Goal: Transaction & Acquisition: Book appointment/travel/reservation

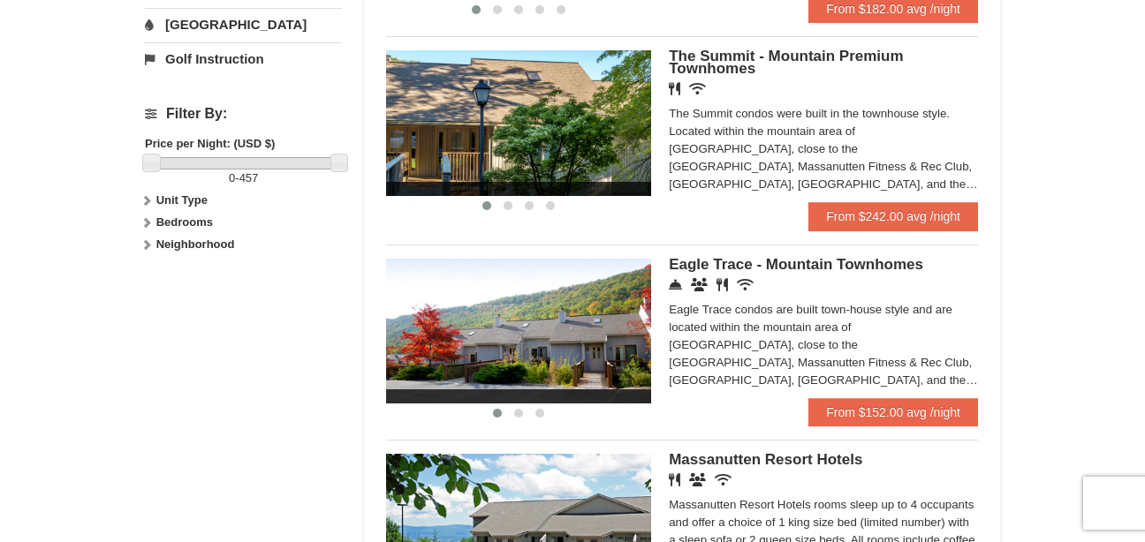
scroll to position [739, 0]
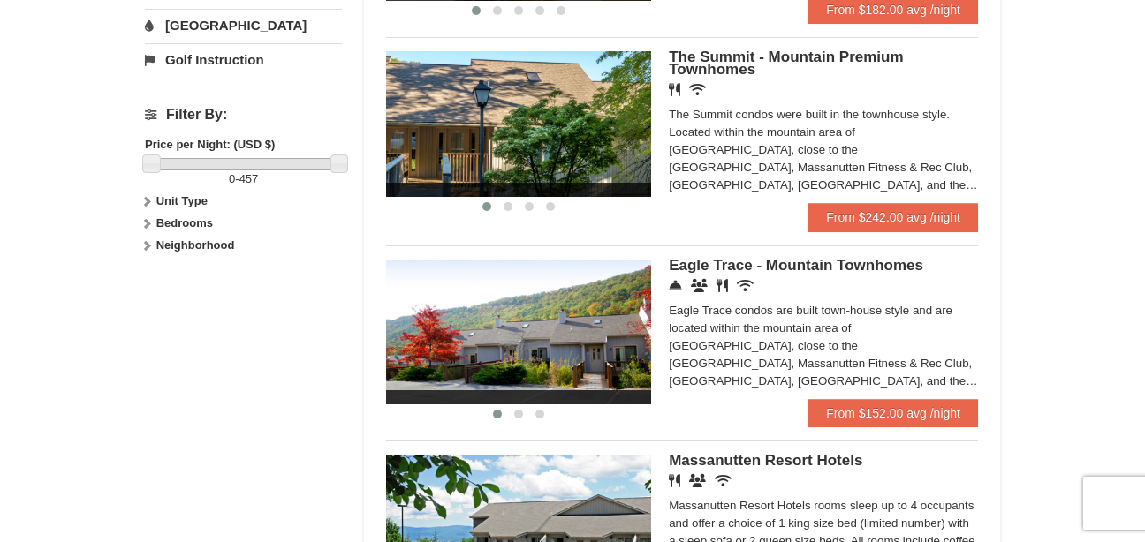
click at [551, 116] on img at bounding box center [518, 123] width 265 height 145
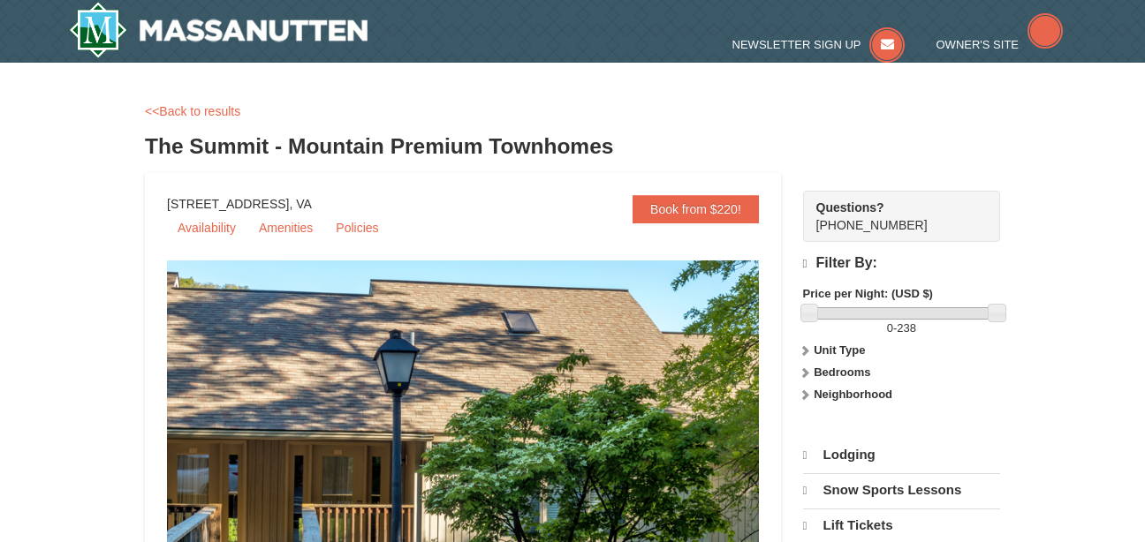
select select "9"
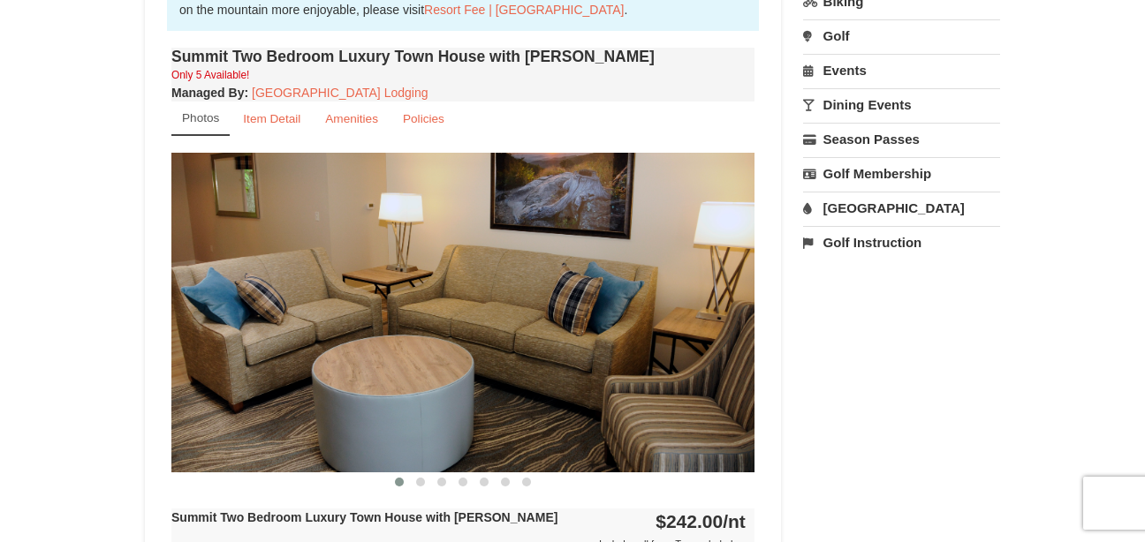
scroll to position [588, 0]
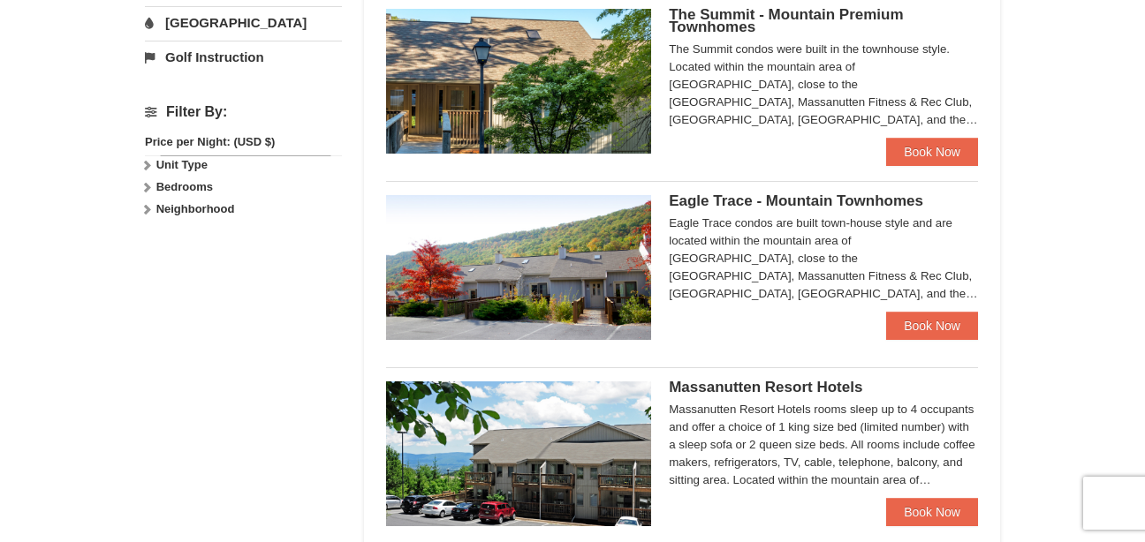
scroll to position [741, 0]
click at [569, 255] on img at bounding box center [518, 267] width 265 height 145
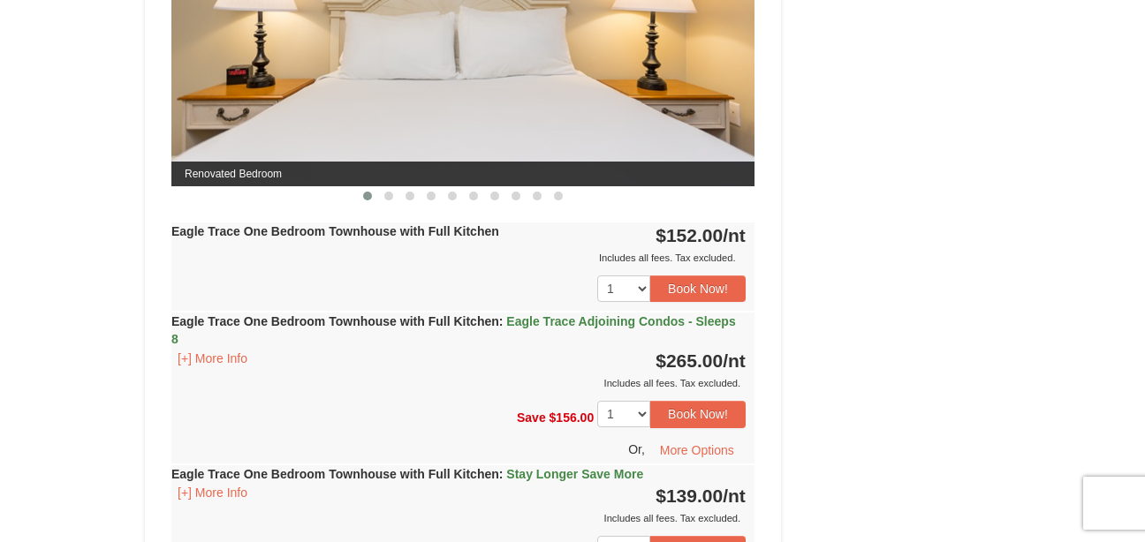
scroll to position [891, 0]
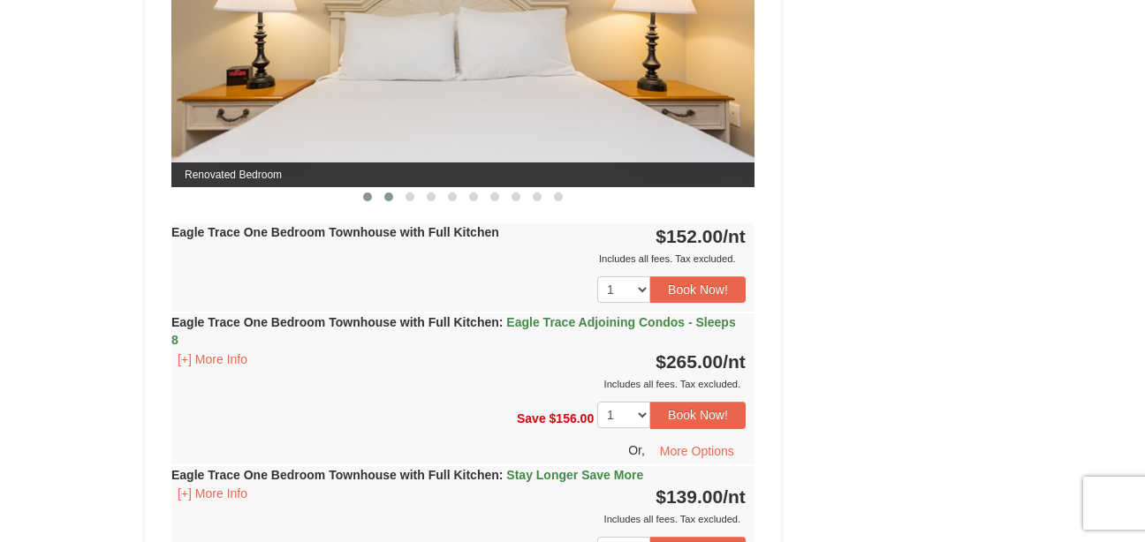
click at [385, 192] on button at bounding box center [388, 197] width 21 height 18
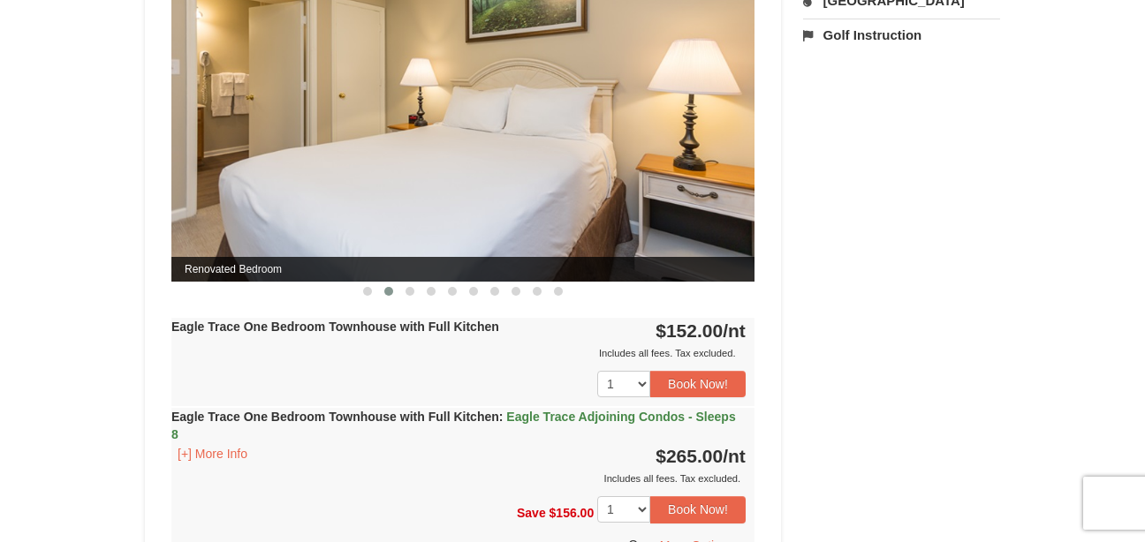
scroll to position [796, 0]
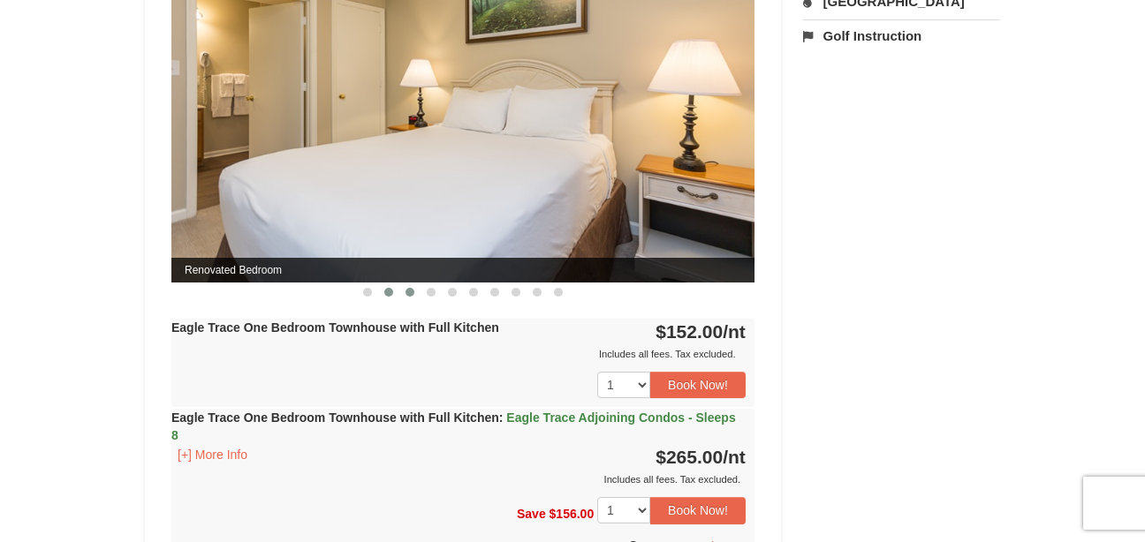
click at [408, 290] on span at bounding box center [409, 292] width 9 height 9
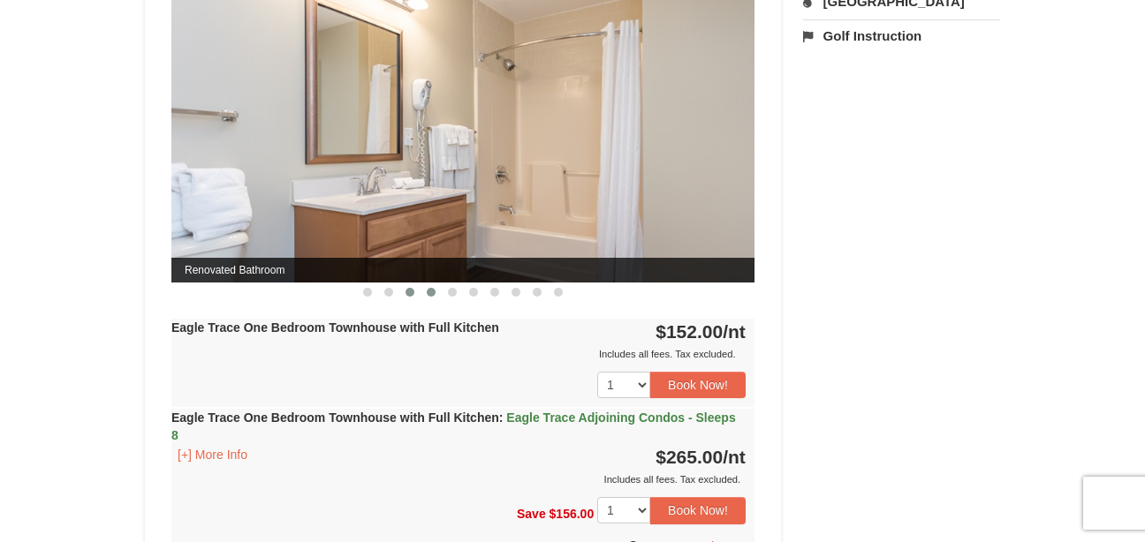
click at [431, 291] on span at bounding box center [431, 292] width 9 height 9
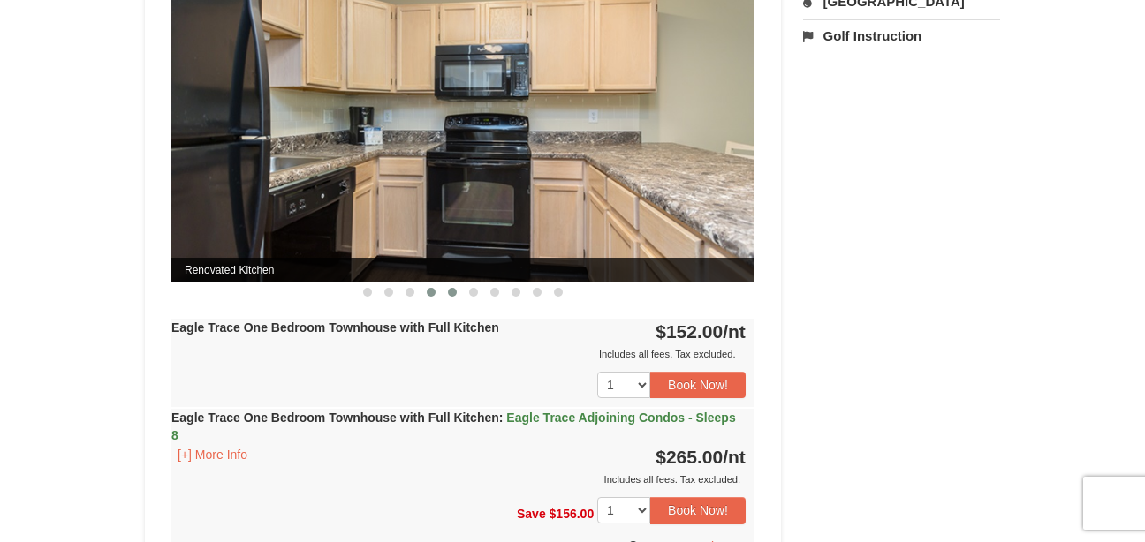
click at [445, 286] on button at bounding box center [452, 293] width 21 height 18
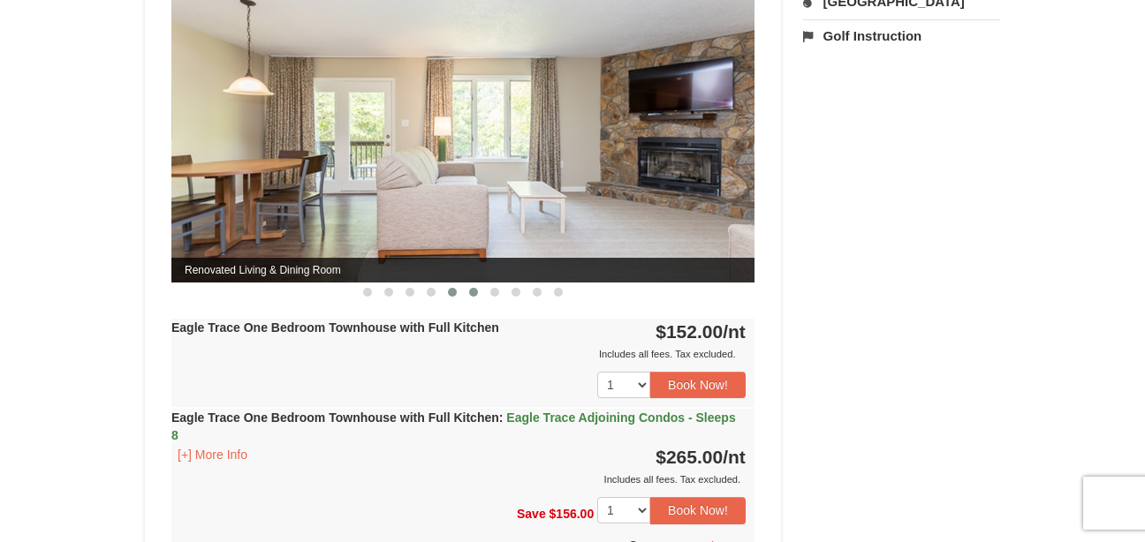
click at [467, 289] on button at bounding box center [473, 293] width 21 height 18
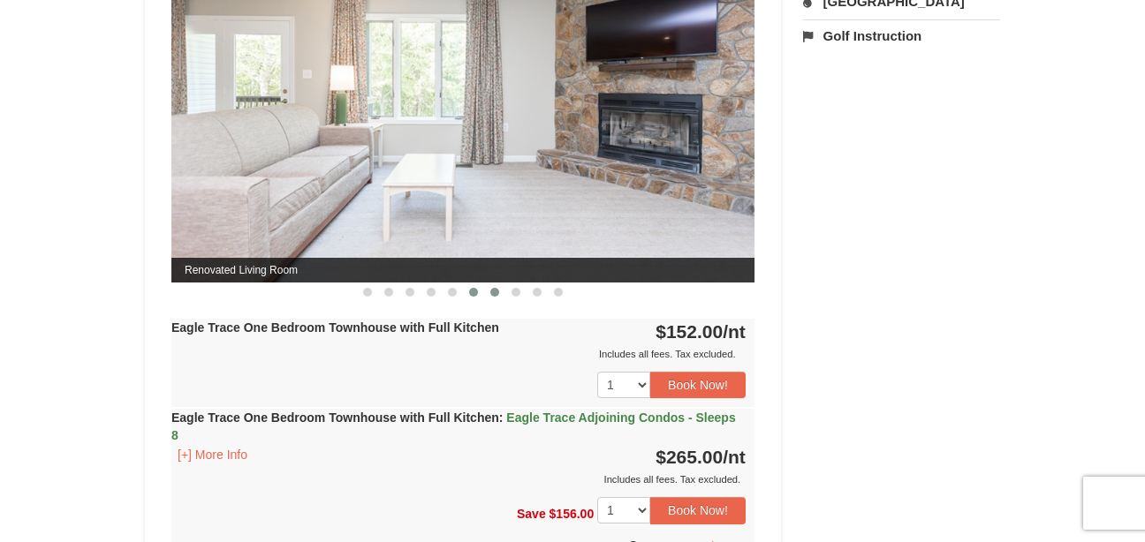
click at [492, 290] on span at bounding box center [494, 292] width 9 height 9
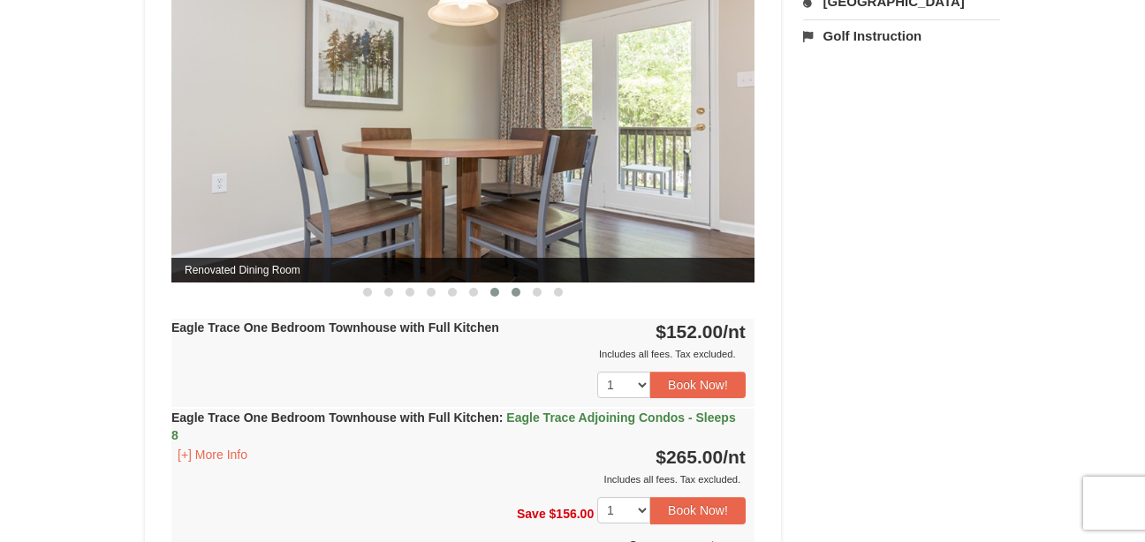
click at [513, 291] on span at bounding box center [516, 292] width 9 height 9
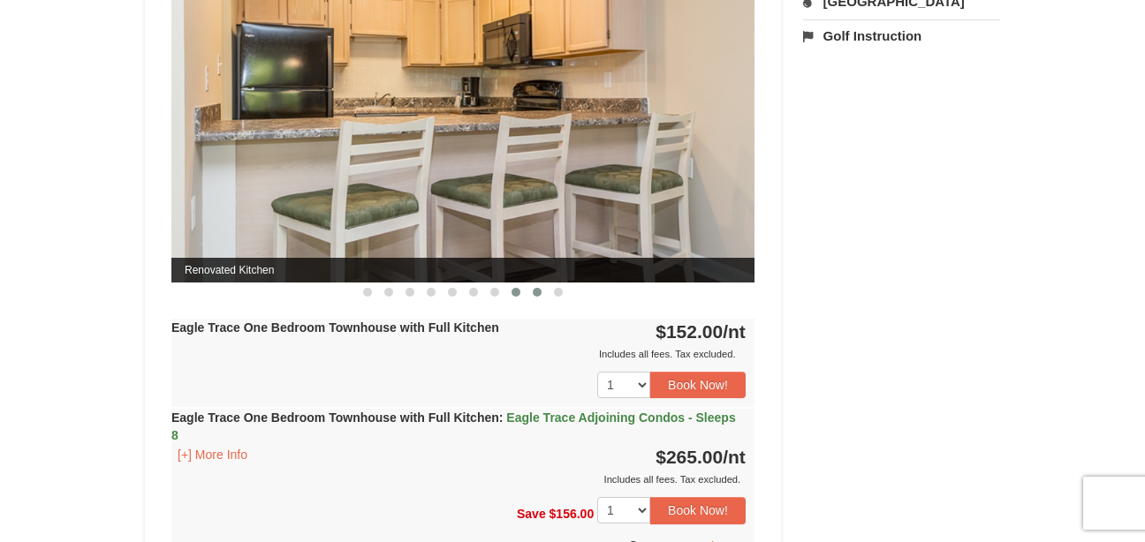
click at [534, 291] on span at bounding box center [537, 292] width 9 height 9
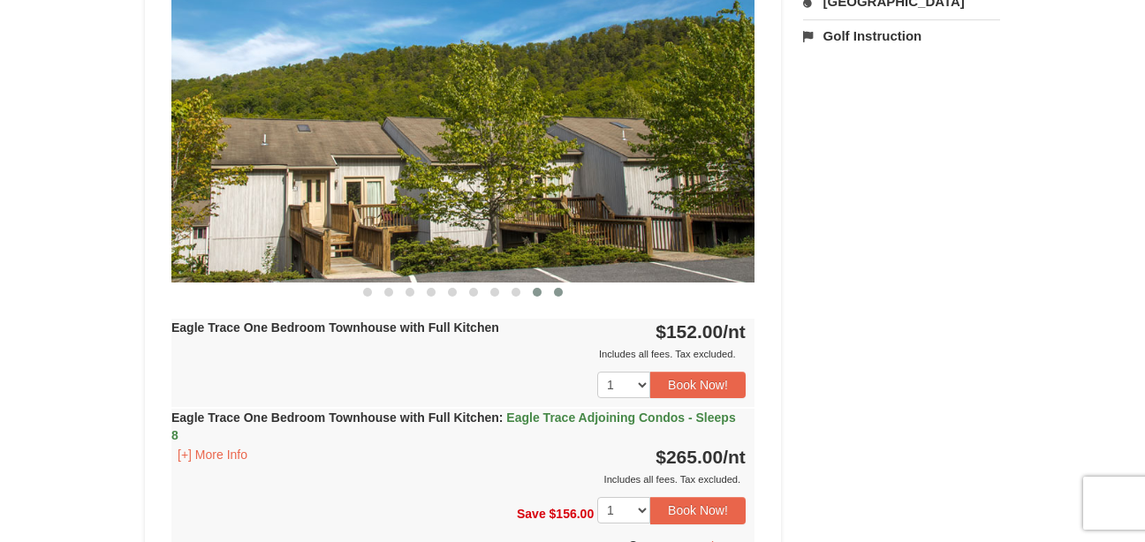
click at [554, 288] on button at bounding box center [558, 293] width 21 height 18
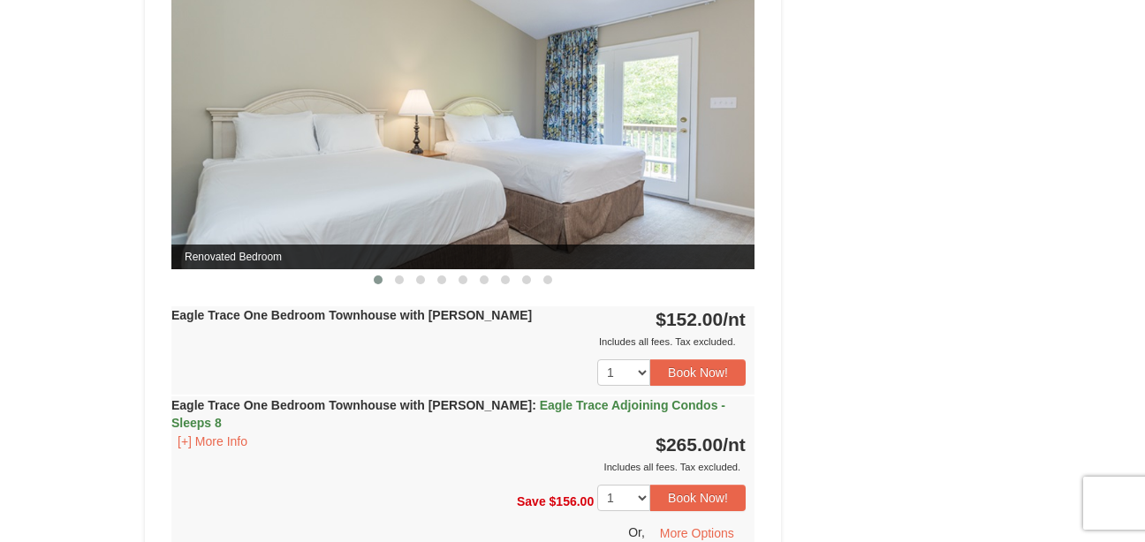
scroll to position [1667, 0]
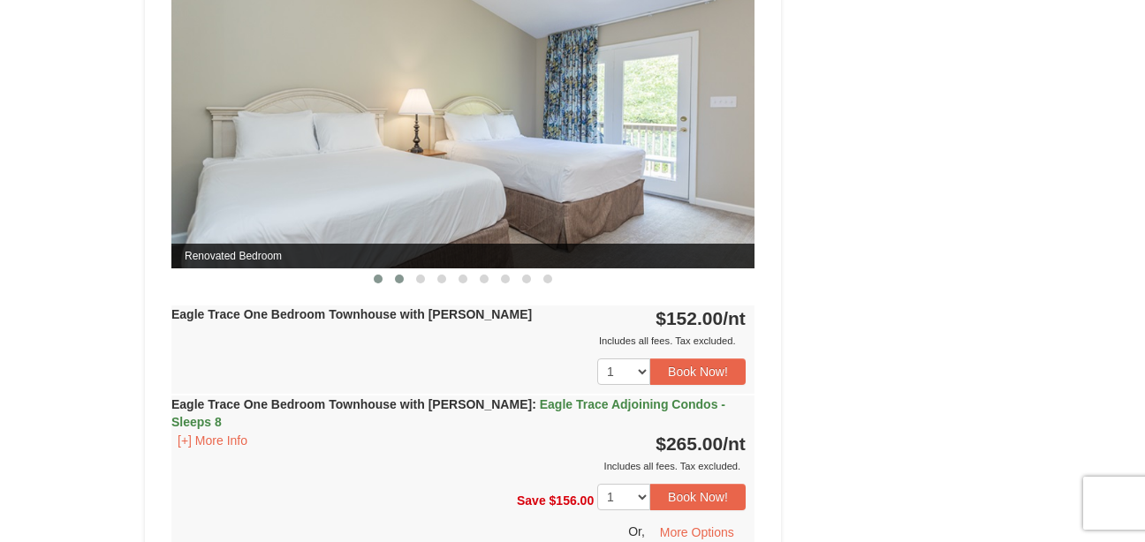
click at [400, 277] on span at bounding box center [399, 279] width 9 height 9
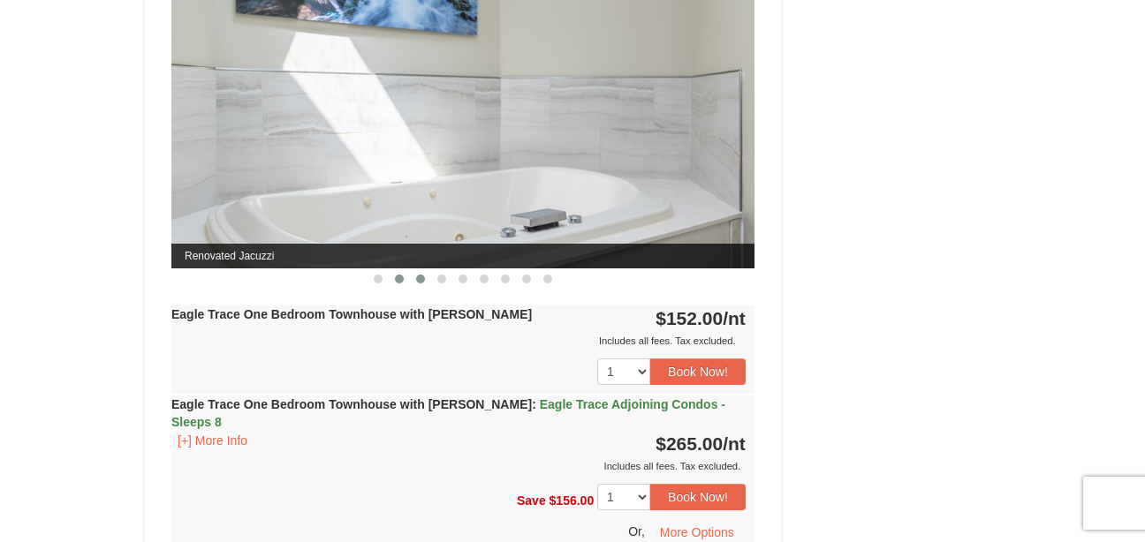
click at [417, 277] on span at bounding box center [420, 279] width 9 height 9
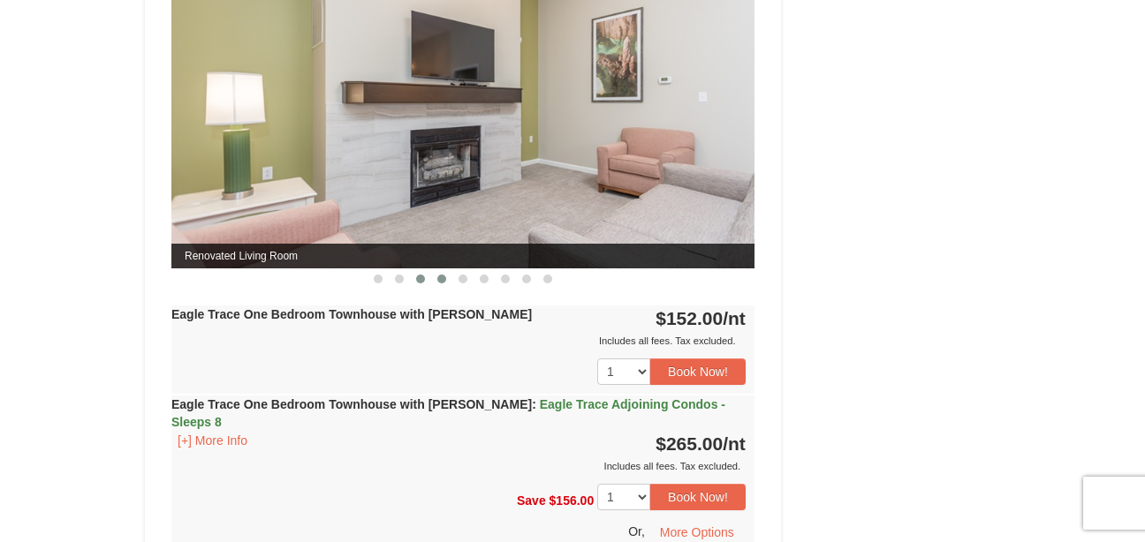
click at [442, 277] on span at bounding box center [441, 279] width 9 height 9
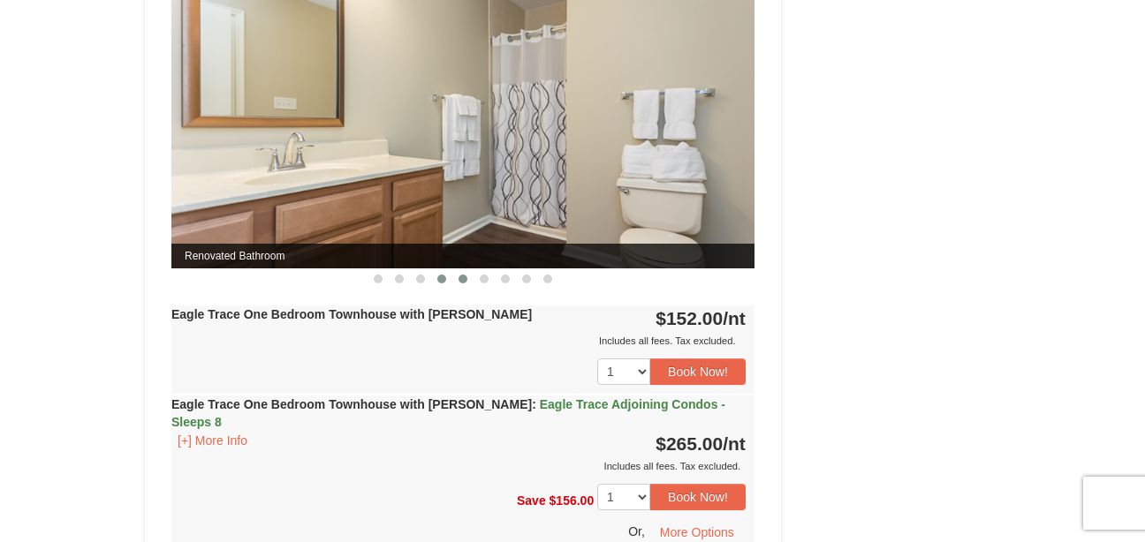
click at [460, 277] on span at bounding box center [463, 279] width 9 height 9
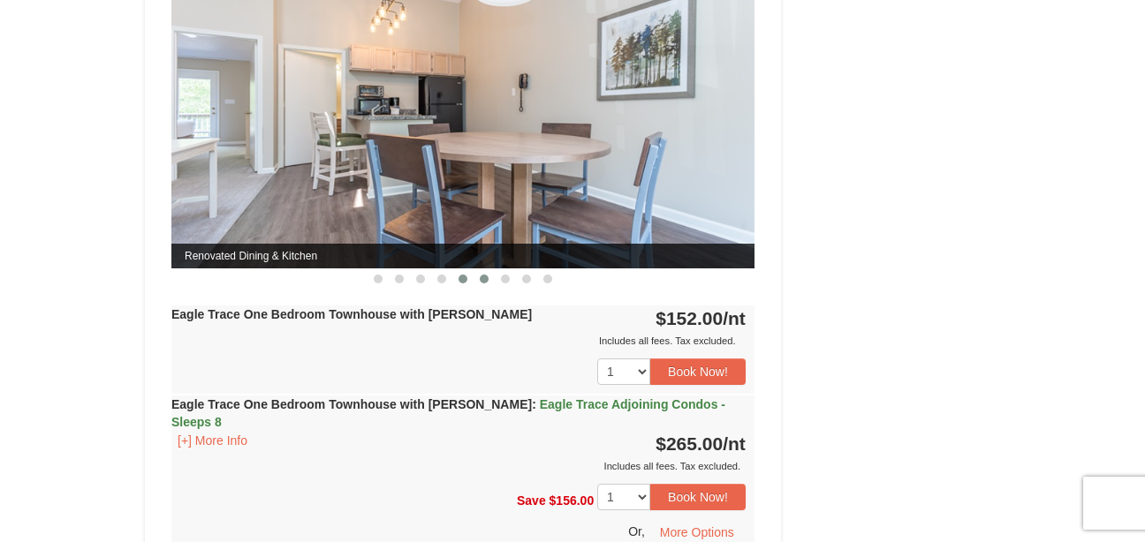
click at [476, 277] on button at bounding box center [484, 279] width 21 height 18
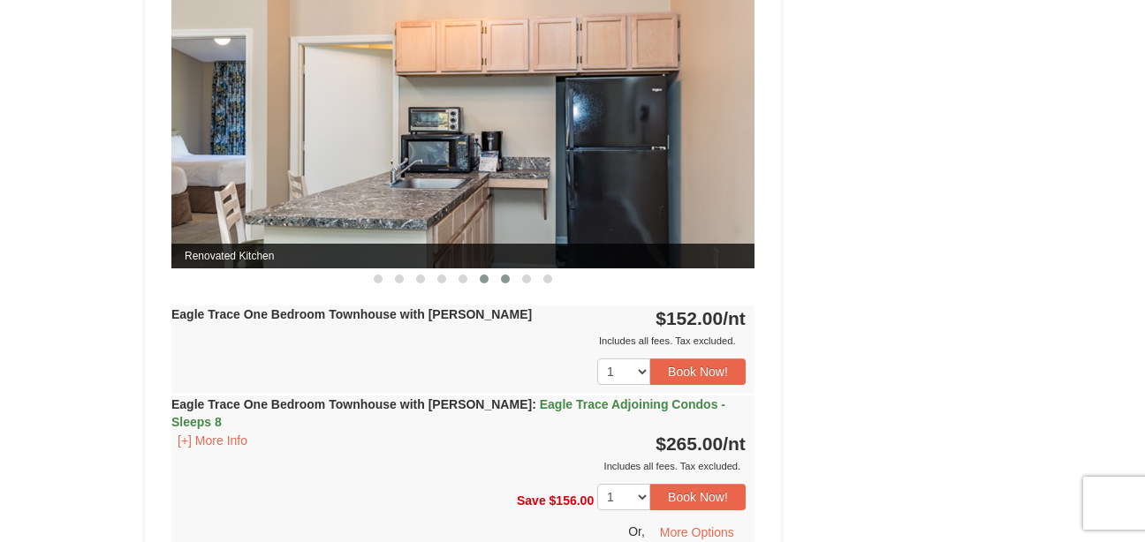
click at [499, 277] on button at bounding box center [505, 279] width 21 height 18
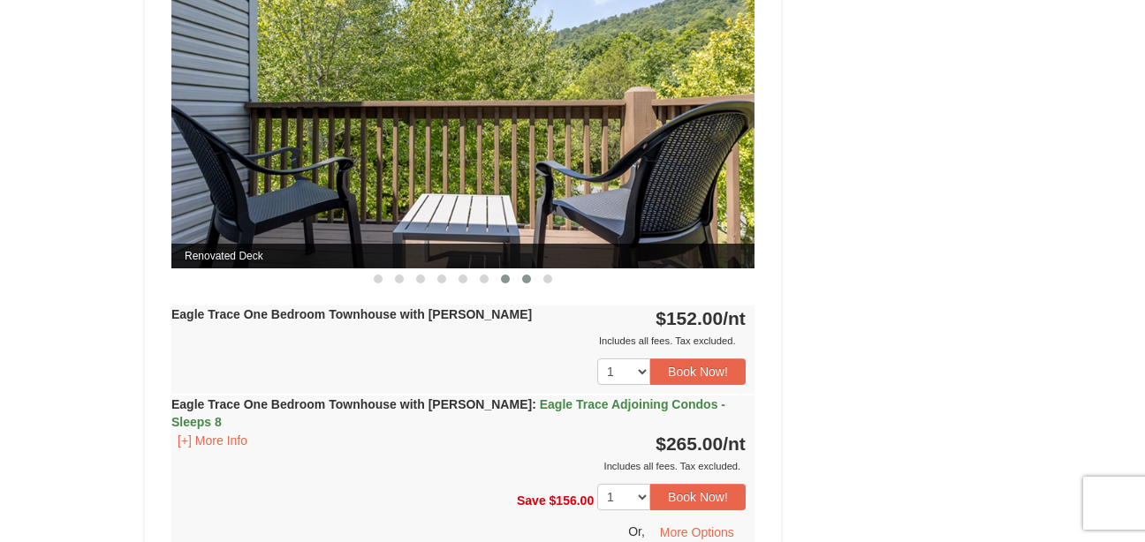
click at [520, 277] on button at bounding box center [526, 279] width 21 height 18
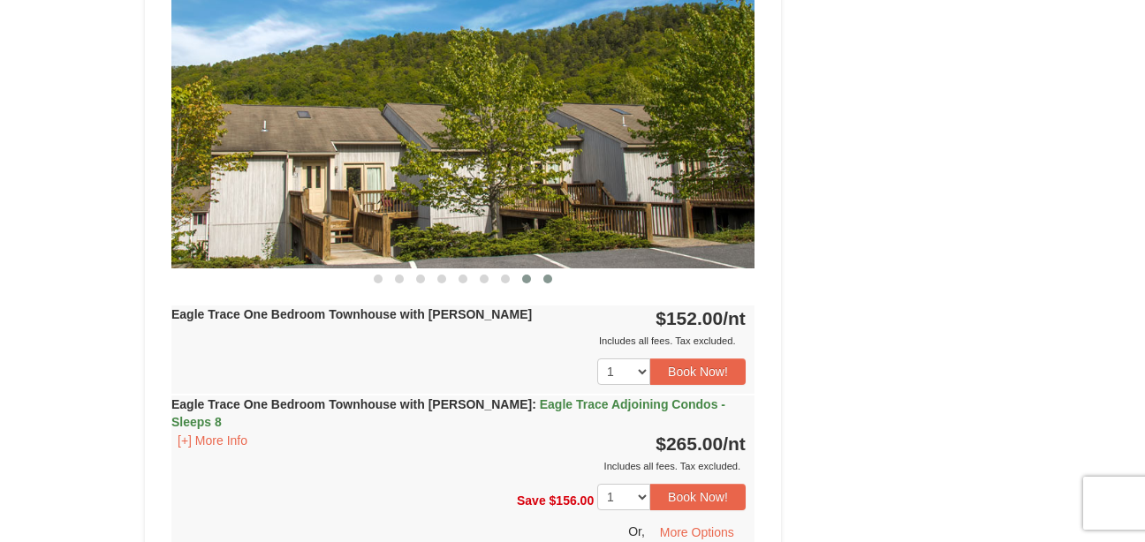
click at [542, 276] on button at bounding box center [547, 279] width 21 height 18
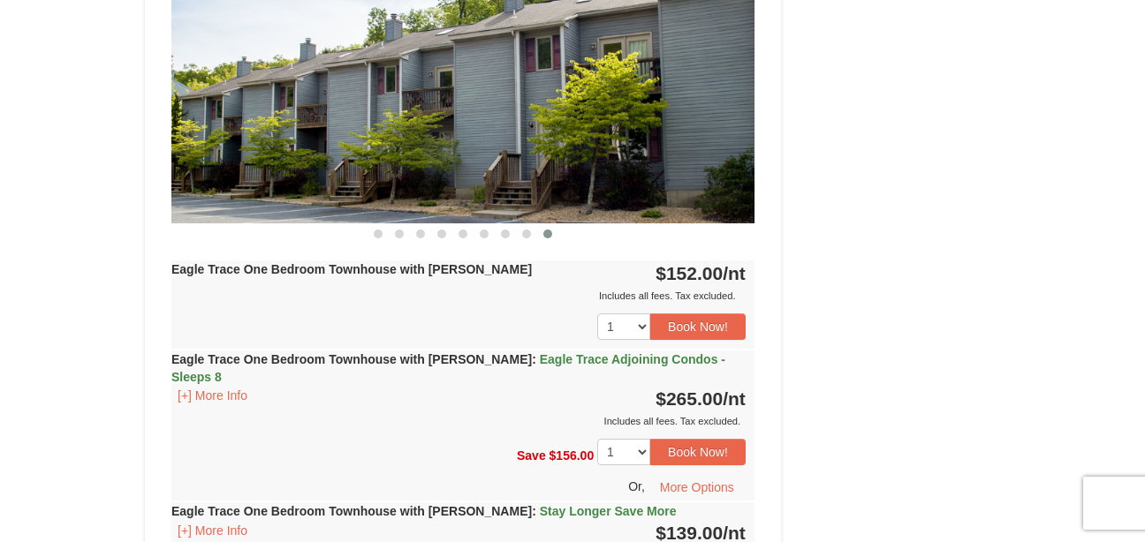
scroll to position [1711, 0]
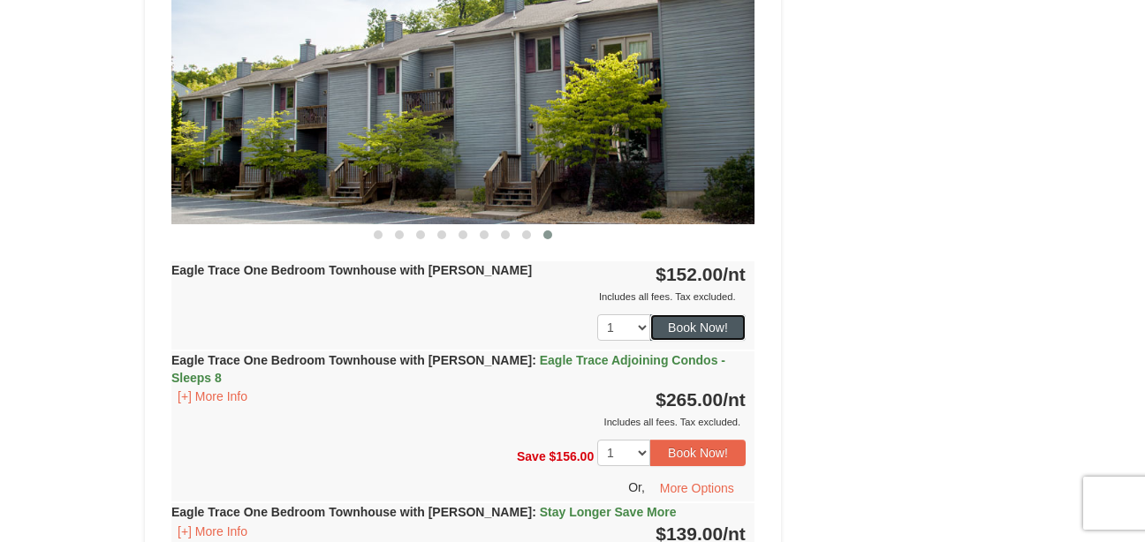
click at [656, 330] on button "Book Now!" at bounding box center [697, 328] width 95 height 27
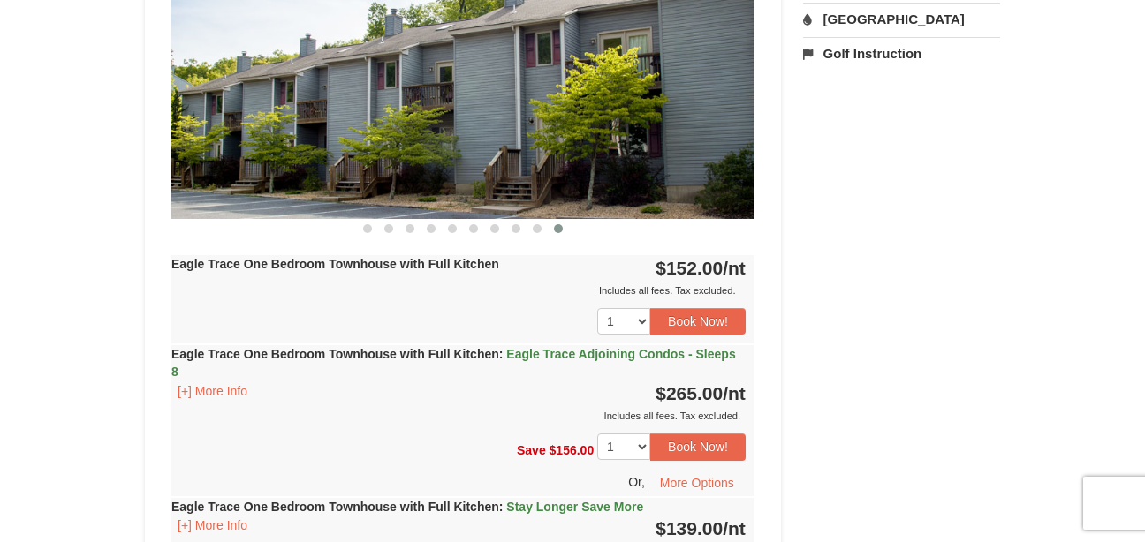
scroll to position [172, 0]
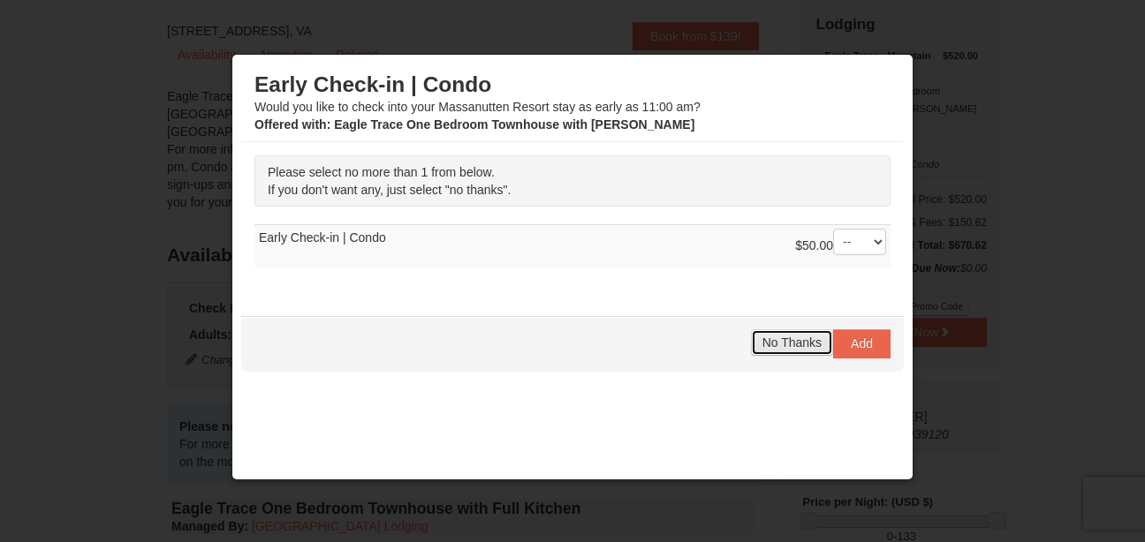
click at [762, 339] on span "No Thanks" at bounding box center [791, 343] width 59 height 14
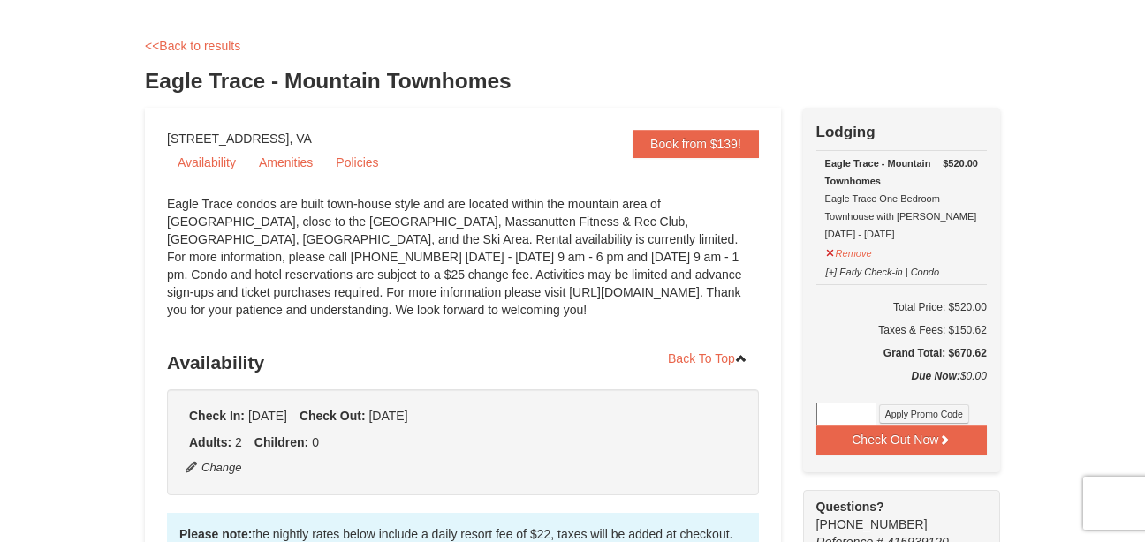
scroll to position [0, 0]
